Goal: Information Seeking & Learning: Learn about a topic

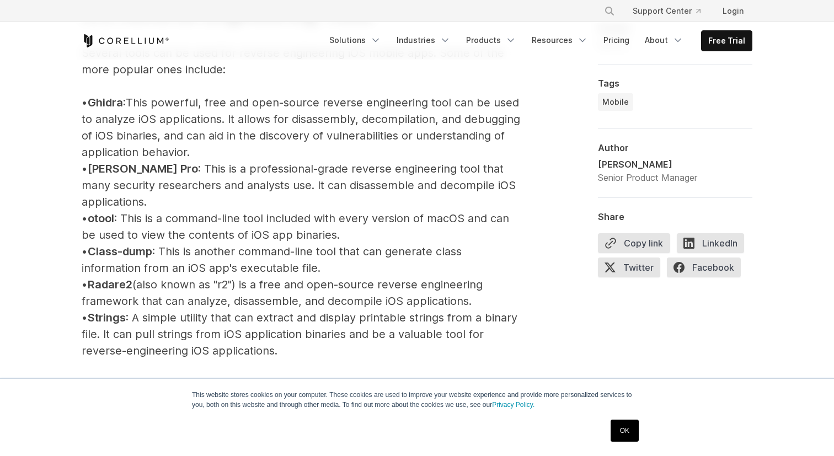
scroll to position [1297, 0]
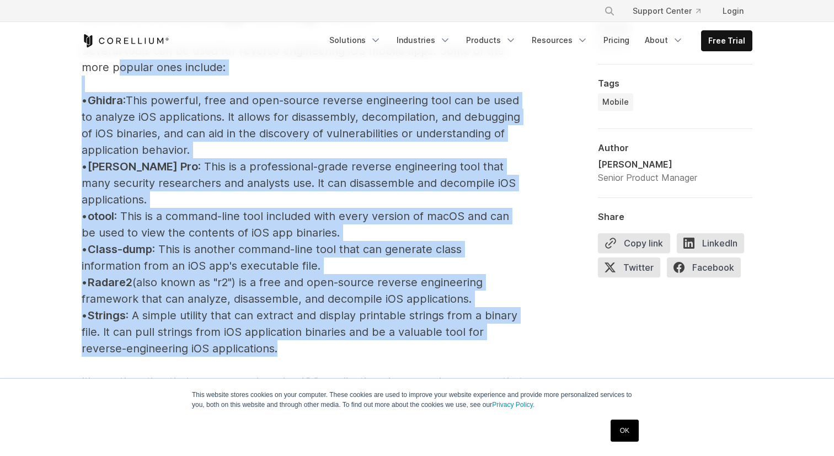
drag, startPoint x: 301, startPoint y: 339, endPoint x: 116, endPoint y: 64, distance: 331.3
click at [116, 64] on p "iOS Reverse Engineering Tools Several tools can be used for reverse engineering…" at bounding box center [302, 340] width 441 height 754
click at [106, 99] on span "Ghidra" at bounding box center [105, 100] width 35 height 13
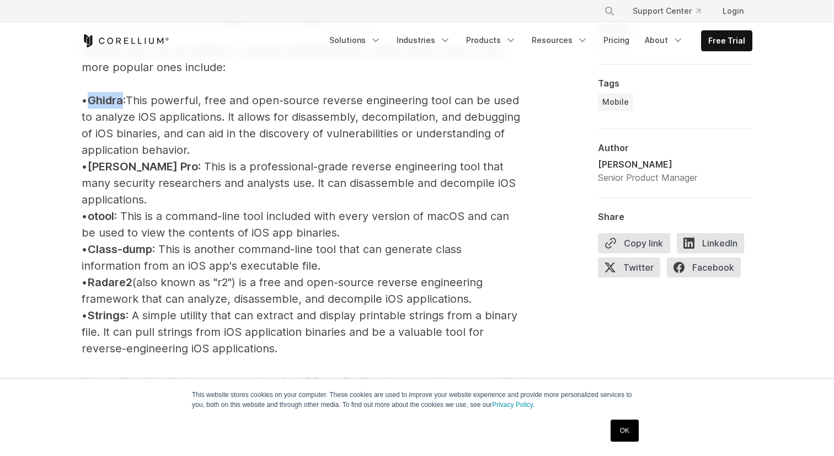
click at [106, 99] on span "Ghidra" at bounding box center [105, 100] width 35 height 13
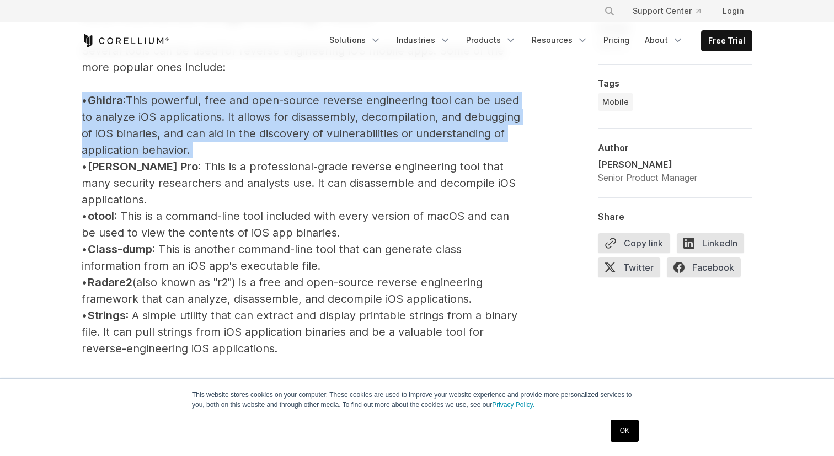
click at [106, 99] on span "Ghidra" at bounding box center [105, 100] width 35 height 13
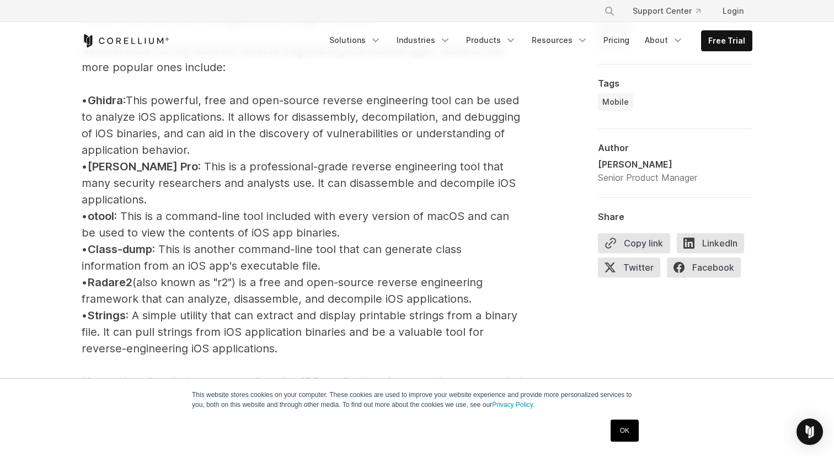
click at [153, 173] on p "iOS Reverse Engineering Tools Several tools can be used for reverse engineering…" at bounding box center [302, 340] width 441 height 754
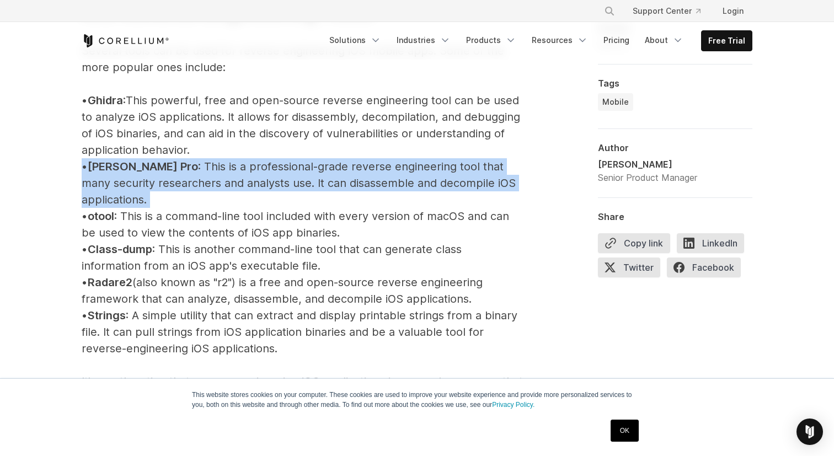
click at [153, 173] on p "iOS Reverse Engineering Tools Several tools can be used for reverse engineering…" at bounding box center [302, 340] width 441 height 754
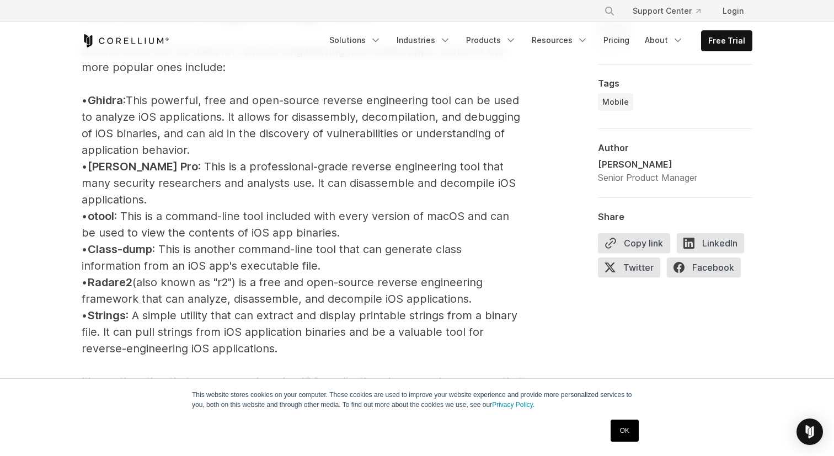
click at [159, 218] on p "iOS Reverse Engineering Tools Several tools can be used for reverse engineering…" at bounding box center [302, 340] width 441 height 754
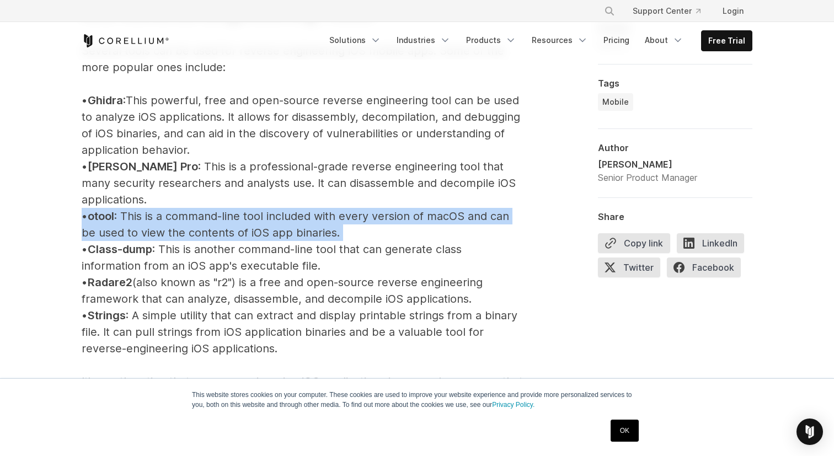
click at [159, 218] on p "iOS Reverse Engineering Tools Several tools can be used for reverse engineering…" at bounding box center [302, 340] width 441 height 754
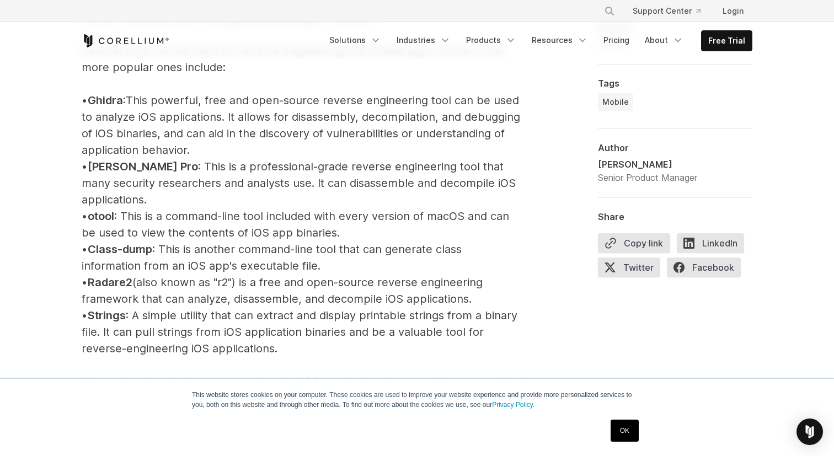
click at [152, 243] on span "Class-dump" at bounding box center [120, 249] width 65 height 13
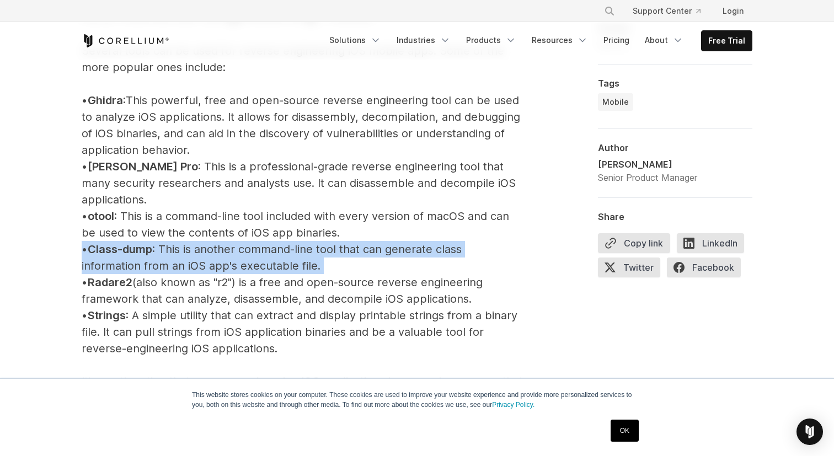
click at [152, 243] on span "Class-dump" at bounding box center [120, 249] width 65 height 13
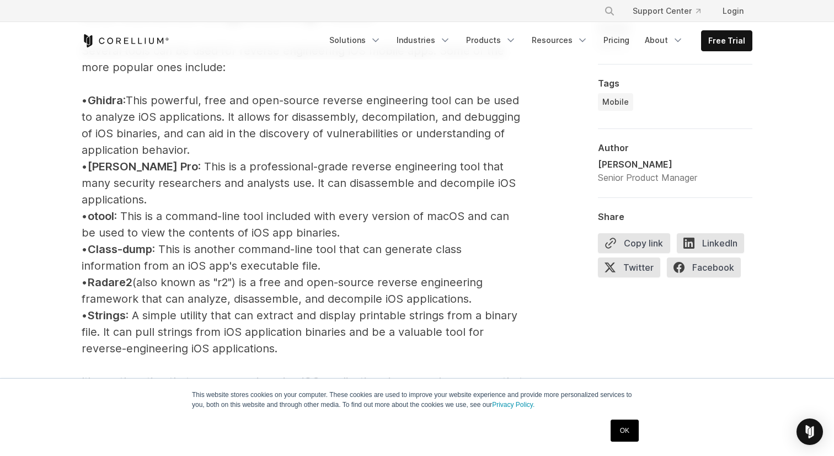
click at [164, 262] on p "iOS Reverse Engineering Tools Several tools can be used for reverse engineering…" at bounding box center [302, 340] width 441 height 754
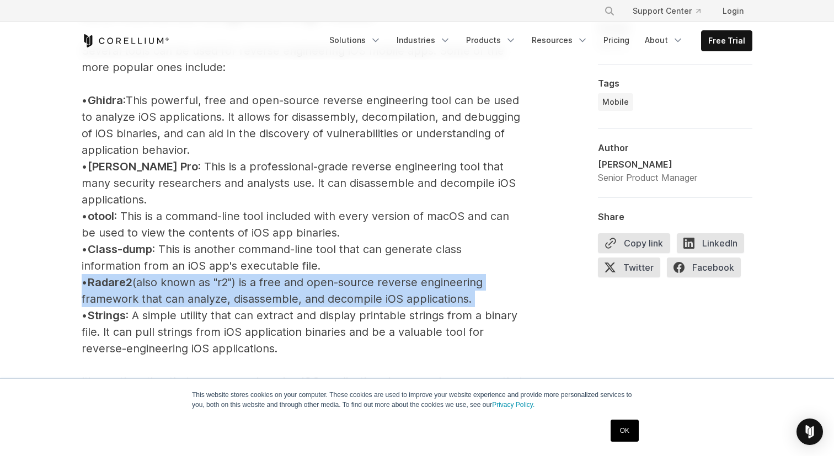
click at [164, 262] on p "iOS Reverse Engineering Tools Several tools can be used for reverse engineering…" at bounding box center [302, 340] width 441 height 754
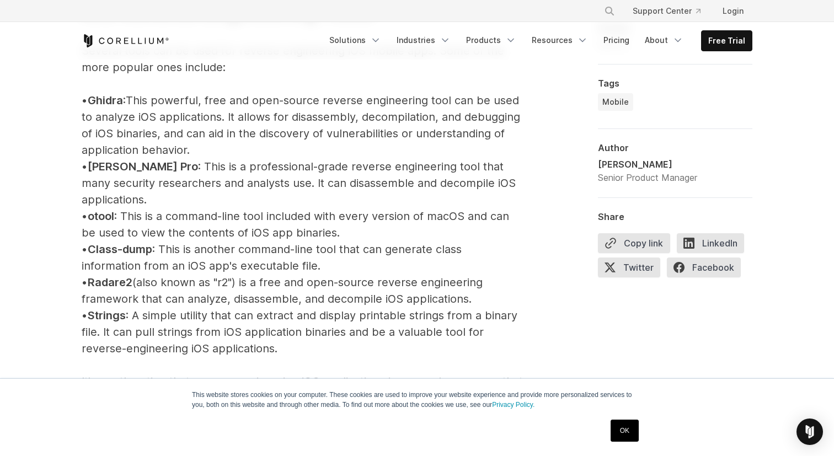
click at [178, 316] on p "iOS Reverse Engineering Tools Several tools can be used for reverse engineering…" at bounding box center [302, 340] width 441 height 754
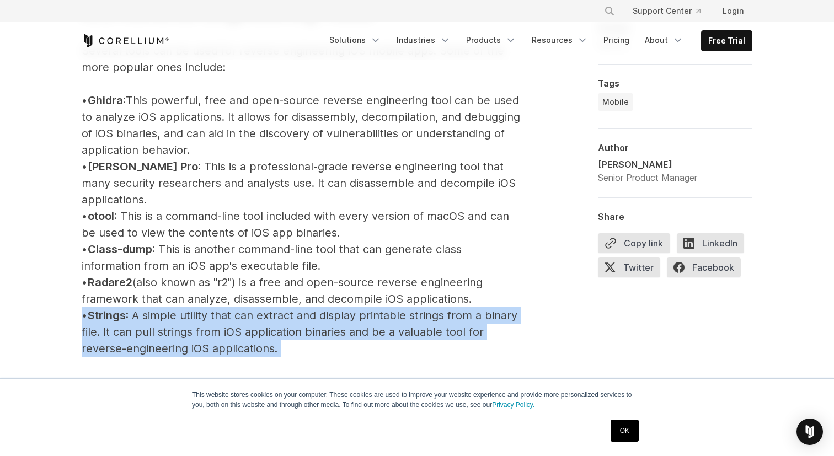
click at [178, 316] on p "iOS Reverse Engineering Tools Several tools can be used for reverse engineering…" at bounding box center [302, 340] width 441 height 754
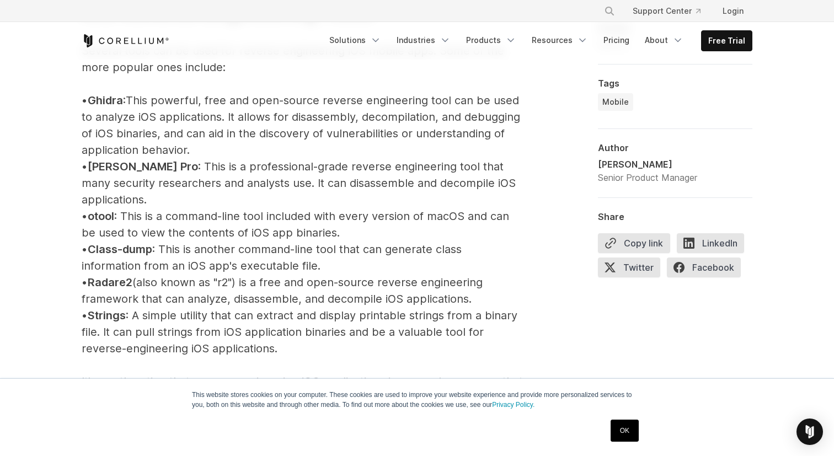
click at [210, 323] on p "iOS Reverse Engineering Tools Several tools can be used for reverse engineering…" at bounding box center [302, 340] width 441 height 754
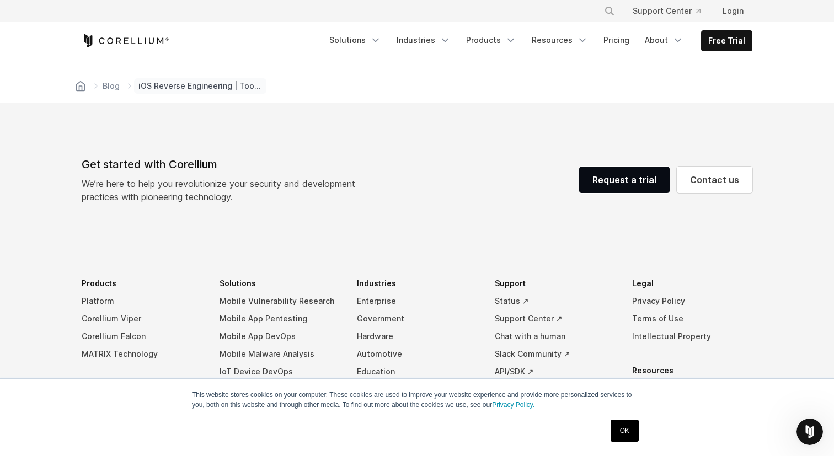
scroll to position [8093, 0]
